Goal: Task Accomplishment & Management: Use online tool/utility

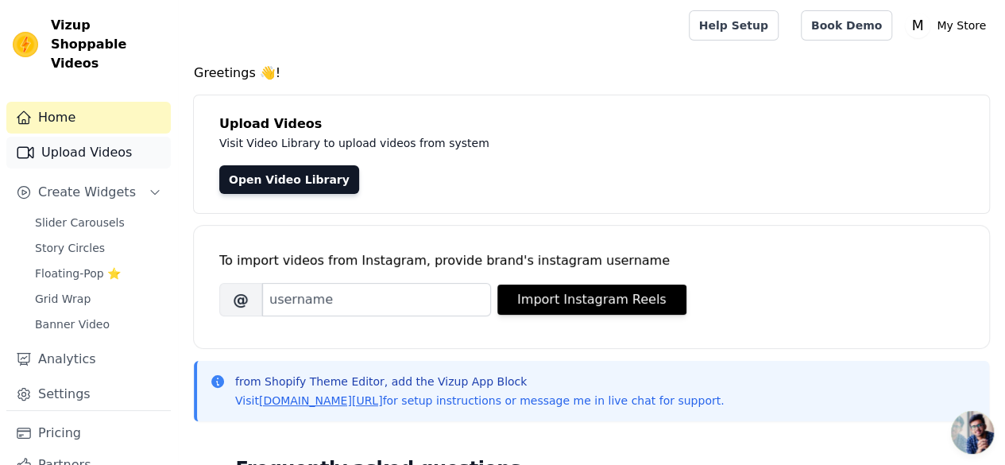
click at [107, 137] on link "Upload Videos" at bounding box center [88, 153] width 165 height 32
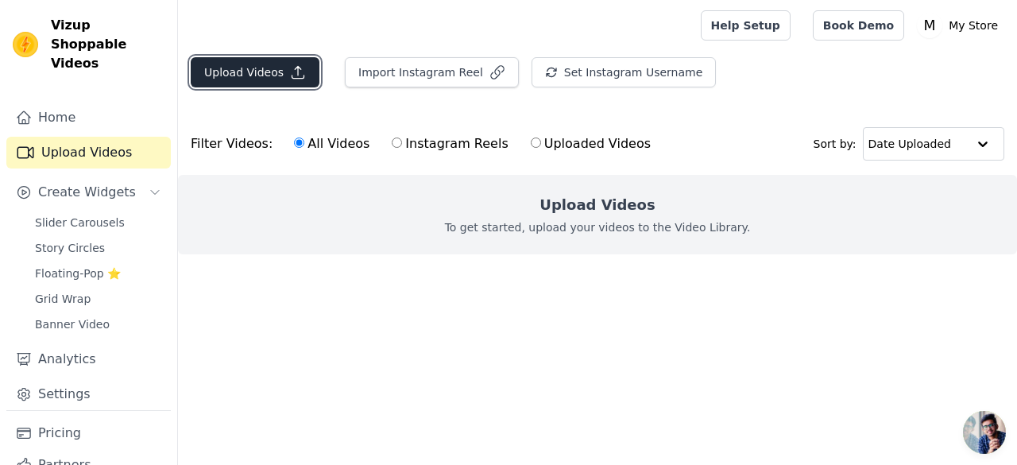
click at [238, 69] on button "Upload Videos" at bounding box center [255, 72] width 129 height 30
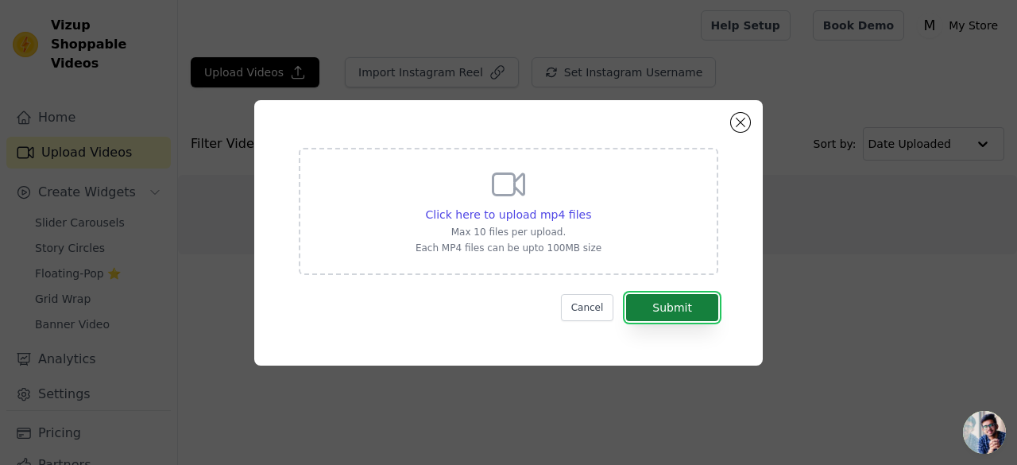
click at [680, 302] on button "Submit" at bounding box center [672, 307] width 92 height 27
click at [551, 208] on span "Click here to upload mp4 files" at bounding box center [509, 214] width 166 height 13
click at [590, 207] on input "Click here to upload mp4 files Max 10 files per upload. Each MP4 files can be u…" at bounding box center [590, 206] width 1 height 1
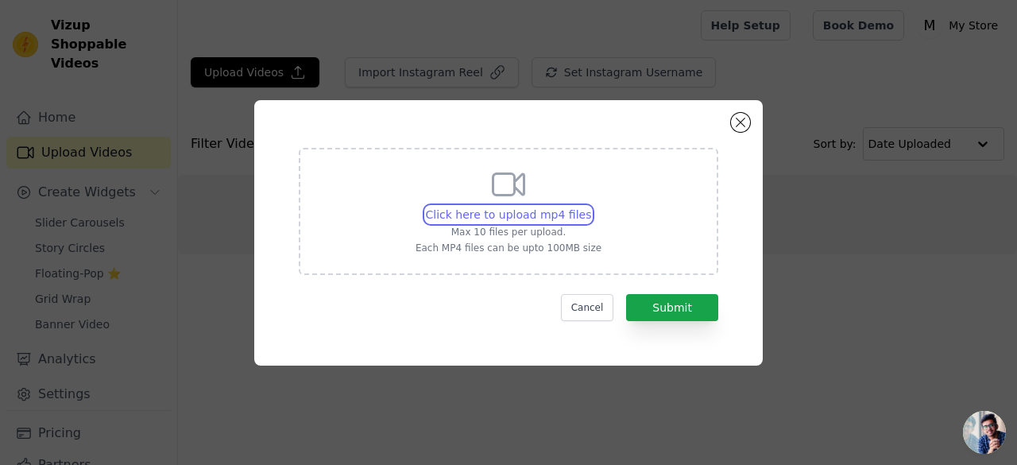
type input "C:\fakepath\Bubble_Gun.mp4_1754556231441.mp4"
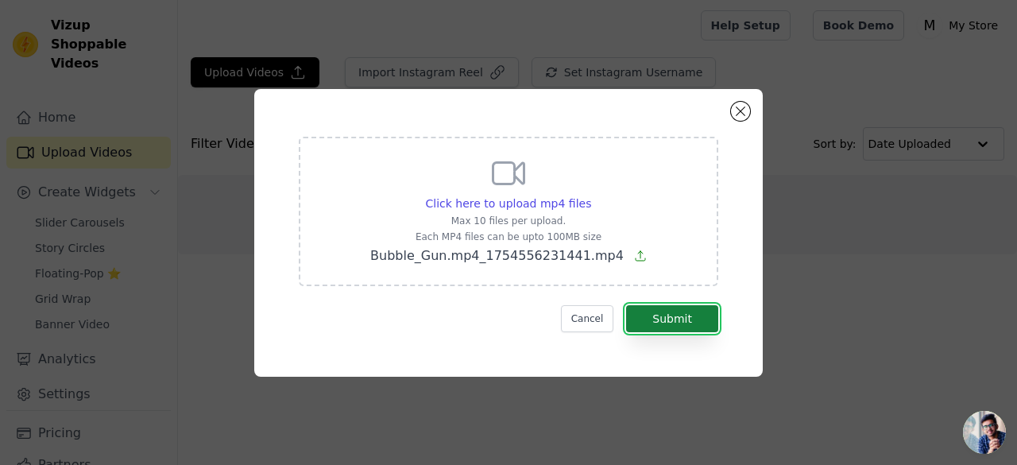
click at [650, 321] on button "Submit" at bounding box center [672, 318] width 92 height 27
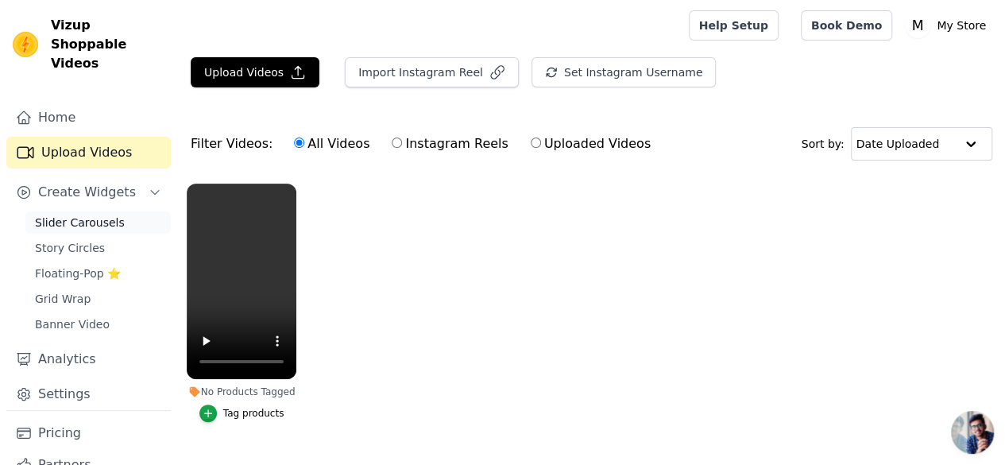
click at [102, 215] on span "Slider Carousels" at bounding box center [80, 223] width 90 height 16
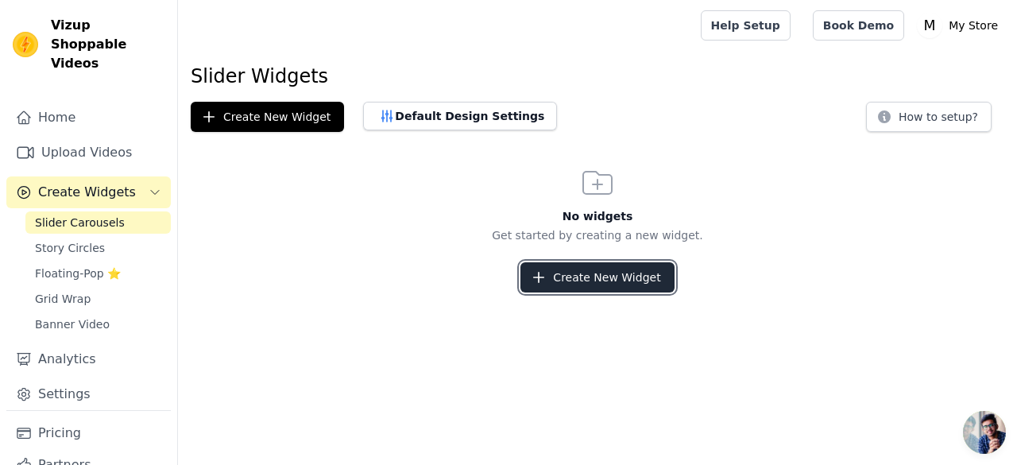
click at [562, 288] on button "Create New Widget" at bounding box center [597, 277] width 153 height 30
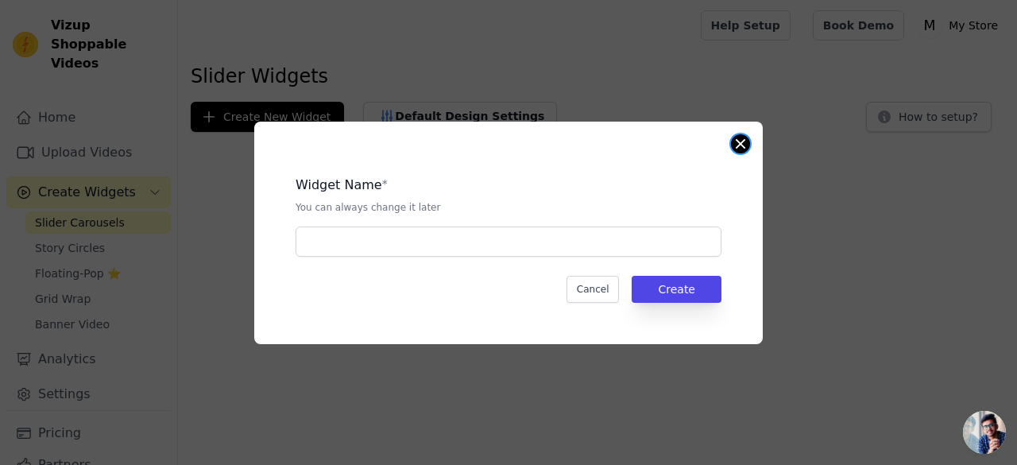
click at [736, 142] on button "Close modal" at bounding box center [740, 143] width 19 height 19
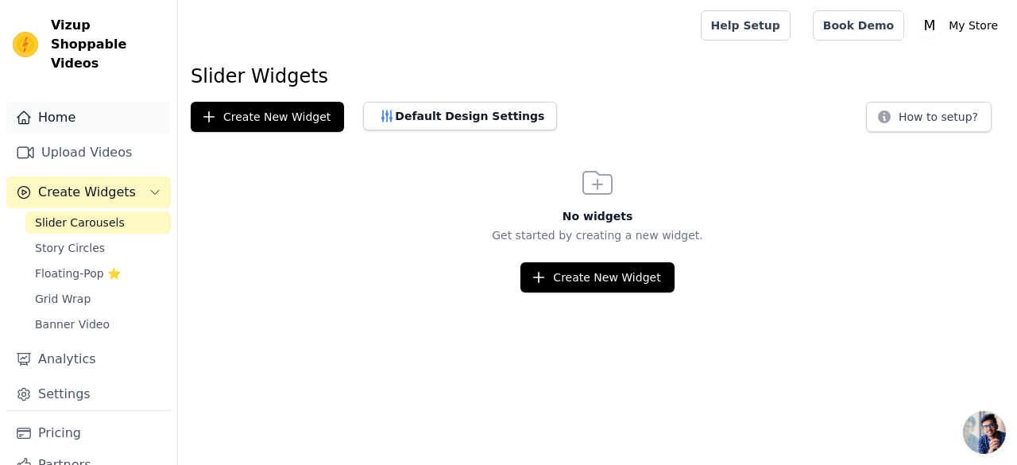
click at [62, 102] on link "Home" at bounding box center [88, 118] width 165 height 32
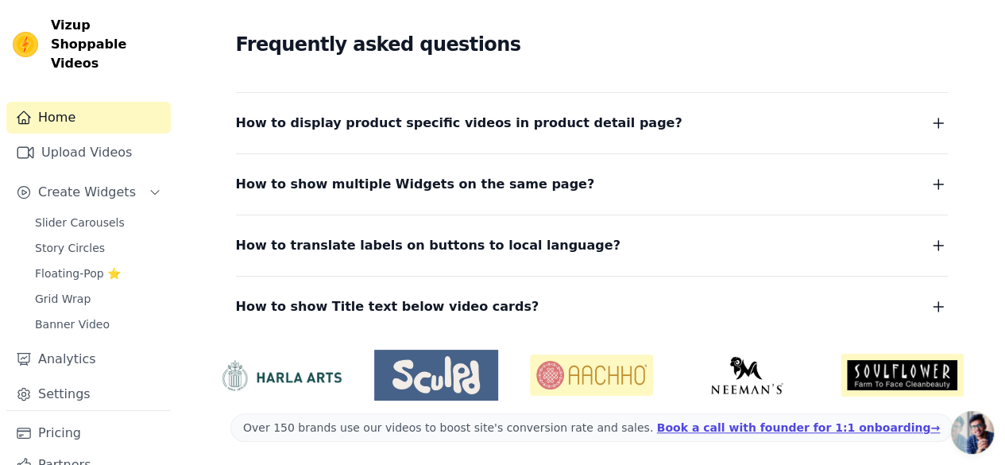
scroll to position [41, 0]
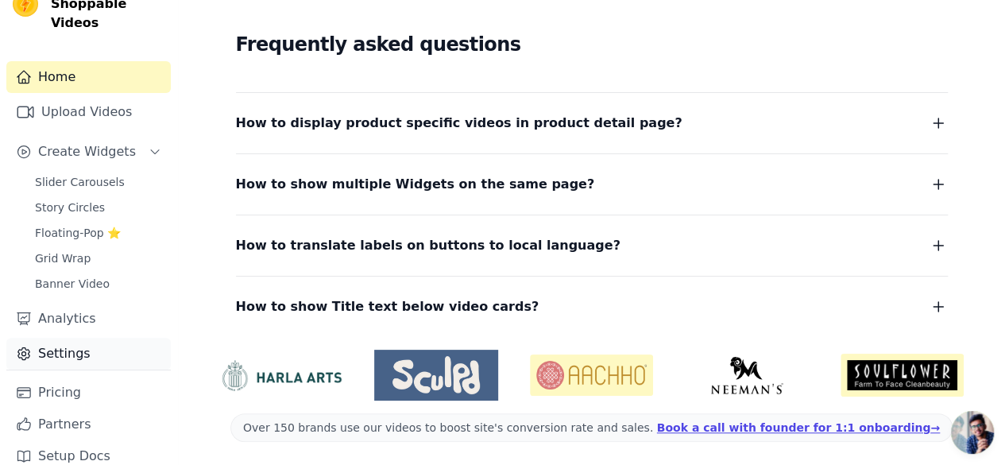
click at [93, 343] on link "Settings" at bounding box center [88, 354] width 165 height 32
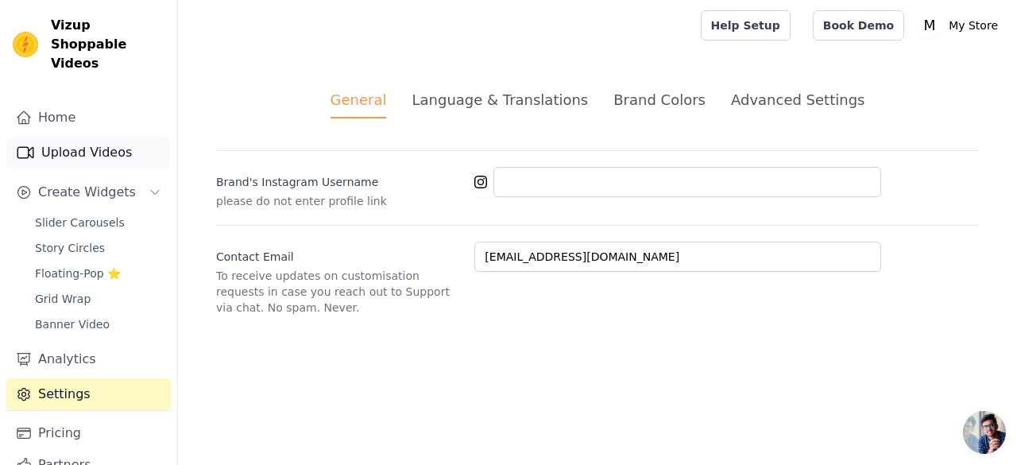
click at [94, 145] on link "Upload Videos" at bounding box center [88, 153] width 165 height 32
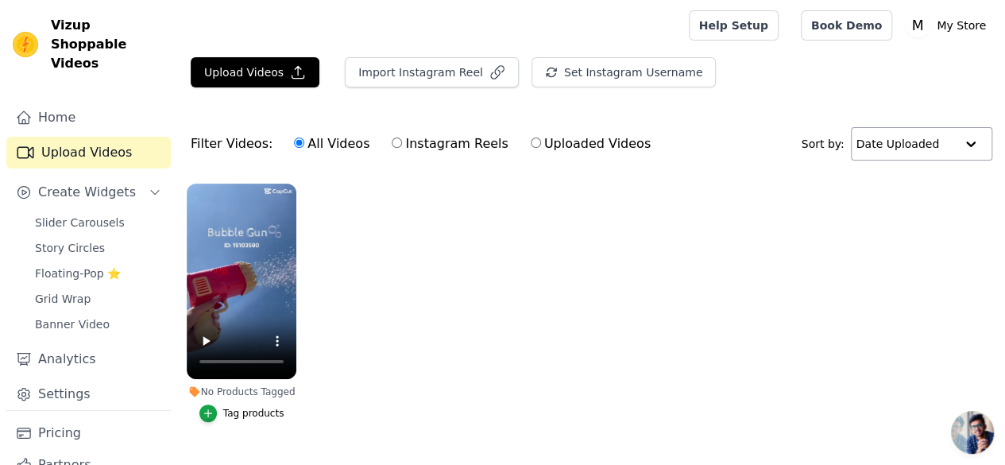
click at [960, 136] on div at bounding box center [971, 144] width 32 height 32
click at [574, 285] on ul "No Products Tagged Tag products" at bounding box center [591, 319] width 827 height 288
click at [215, 405] on div "button" at bounding box center [207, 413] width 17 height 17
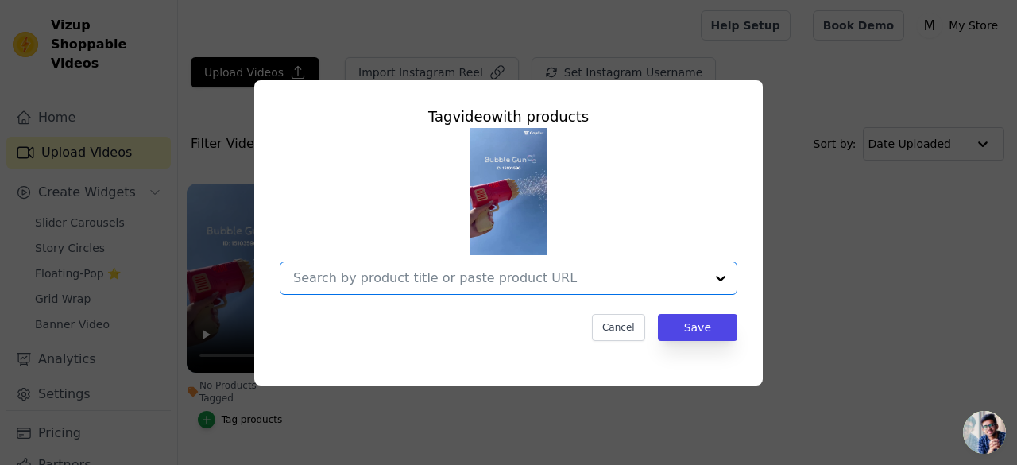
click at [703, 274] on input "No Products Tagged Tag video with products Option undefined, selected. Select i…" at bounding box center [499, 277] width 412 height 15
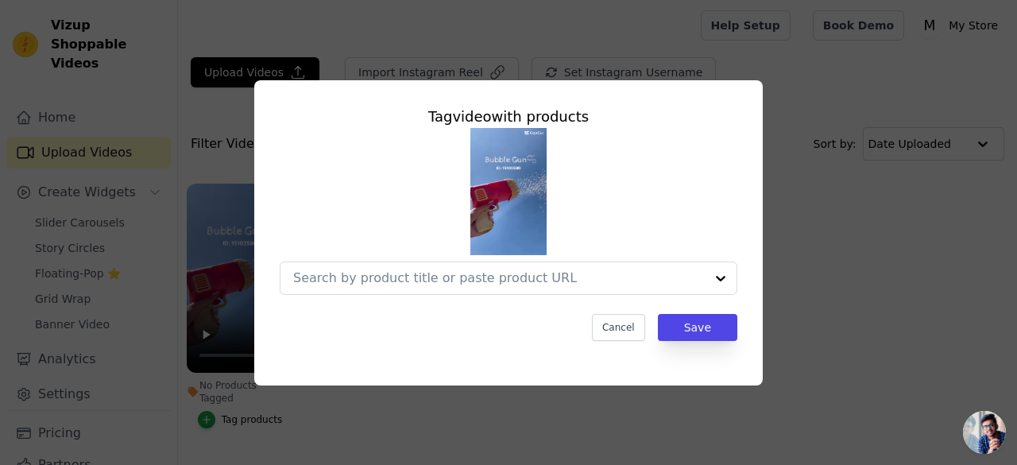
click at [801, 205] on div "Tag video with products Cancel Save" at bounding box center [508, 233] width 966 height 356
